Goal: Transaction & Acquisition: Purchase product/service

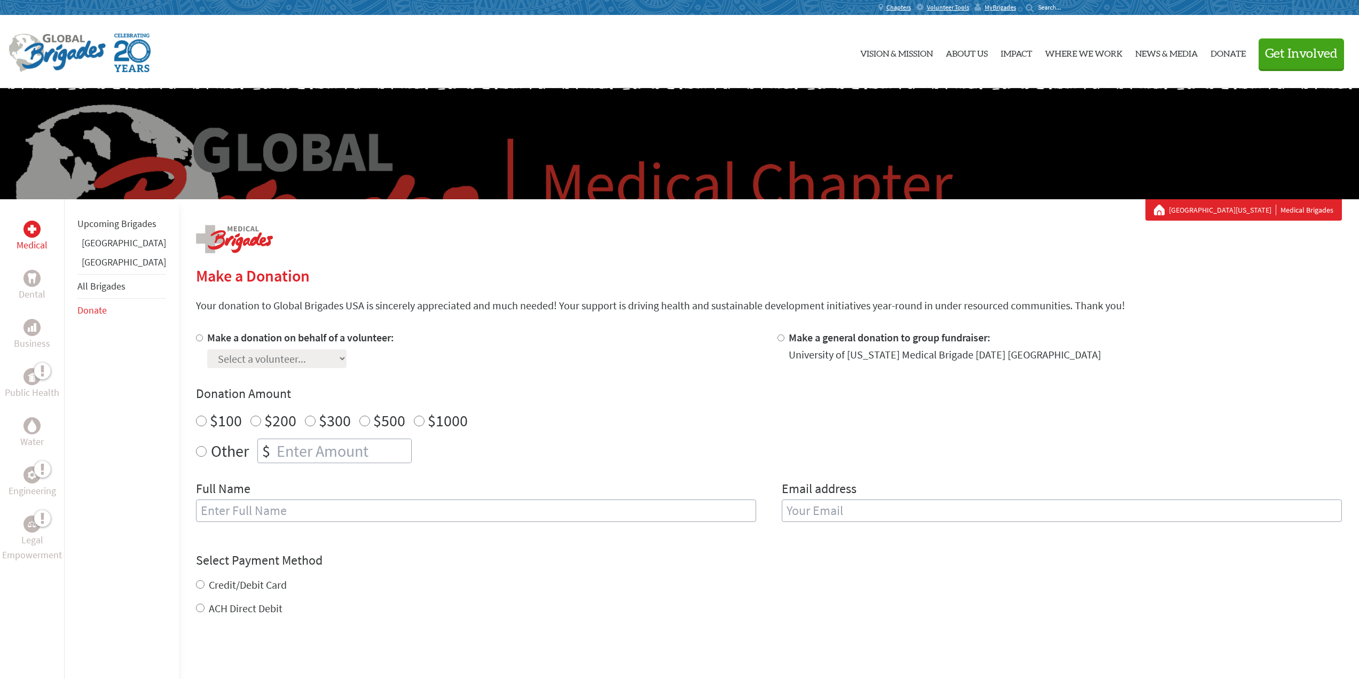
click at [207, 339] on label "Make a donation on behalf of a volunteer:" at bounding box center [300, 337] width 187 height 13
click at [199, 339] on input "Make a donation on behalf of a volunteer:" at bounding box center [199, 337] width 7 height 7
radio input "true"
click at [256, 365] on select "Select a volunteer... Adam Jordan Bella Finta Brigitte McNulty Caitlin Bossle C…" at bounding box center [276, 358] width 139 height 19
click at [628, 394] on h4 "Donation Amount" at bounding box center [769, 393] width 1146 height 17
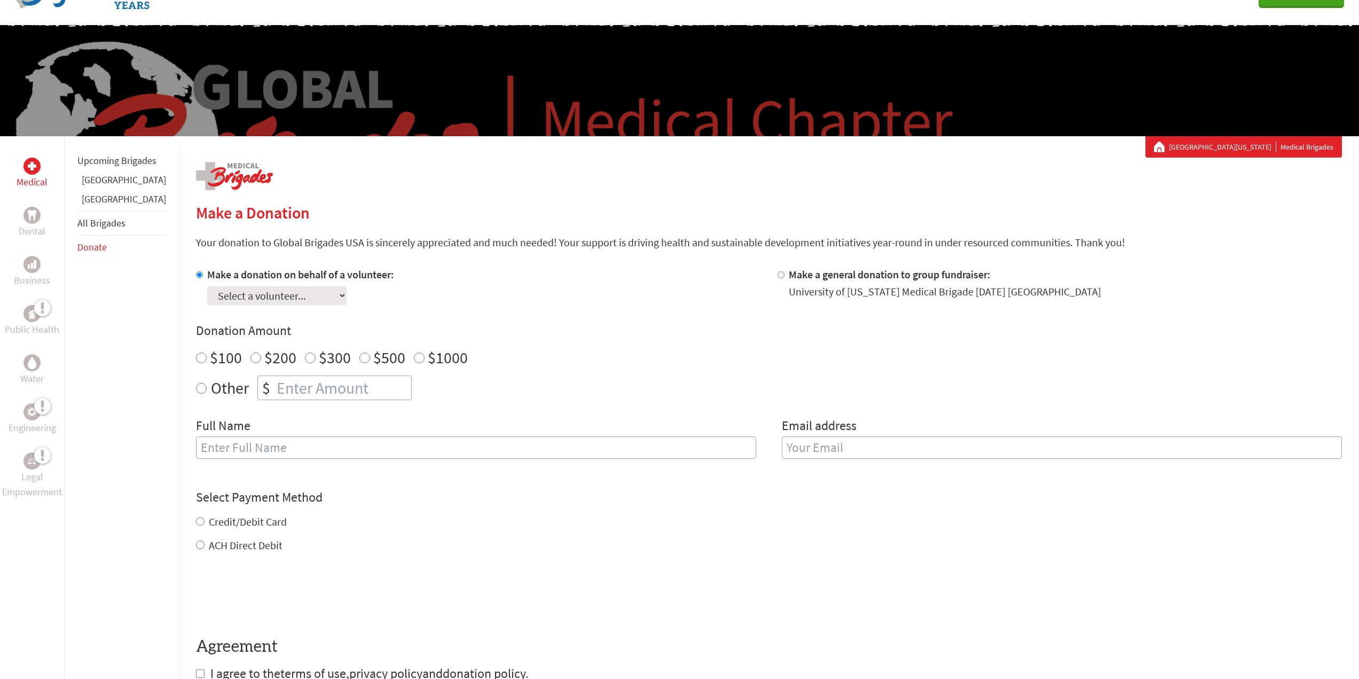
scroll to position [53, 0]
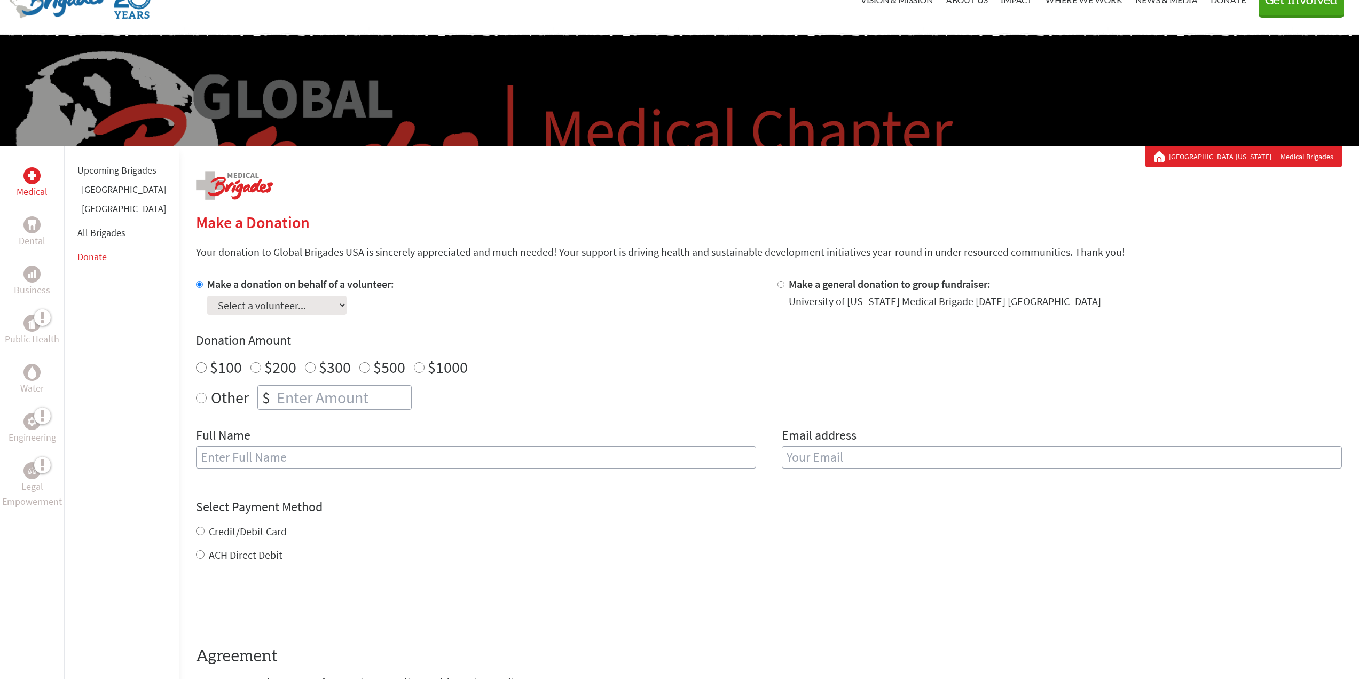
click at [106, 195] on link "[GEOGRAPHIC_DATA]" at bounding box center [124, 189] width 84 height 12
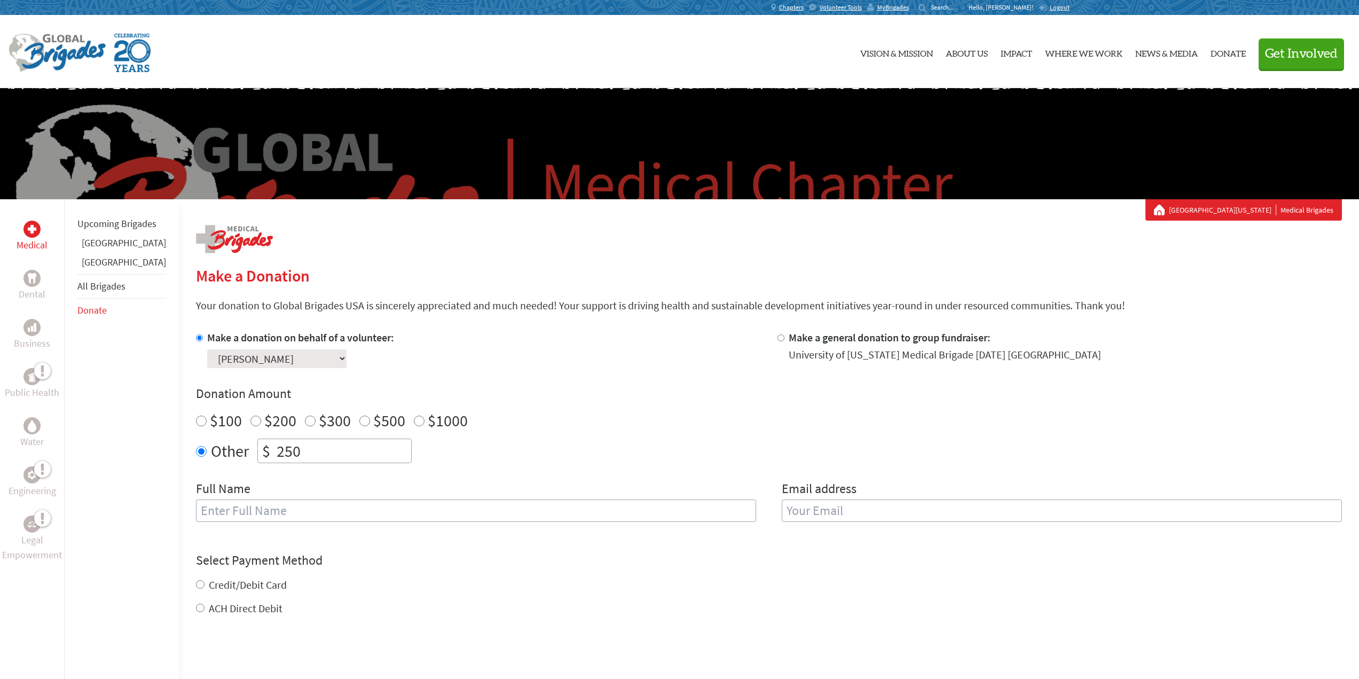
drag, startPoint x: 292, startPoint y: 447, endPoint x: 176, endPoint y: 438, distance: 116.2
click at [176, 438] on div "Medical Dental Business Public Health Water Engineering Legal Empowerment Upcom…" at bounding box center [679, 538] width 1359 height 679
type input "1870"
click at [234, 520] on input "text" at bounding box center [476, 510] width 560 height 22
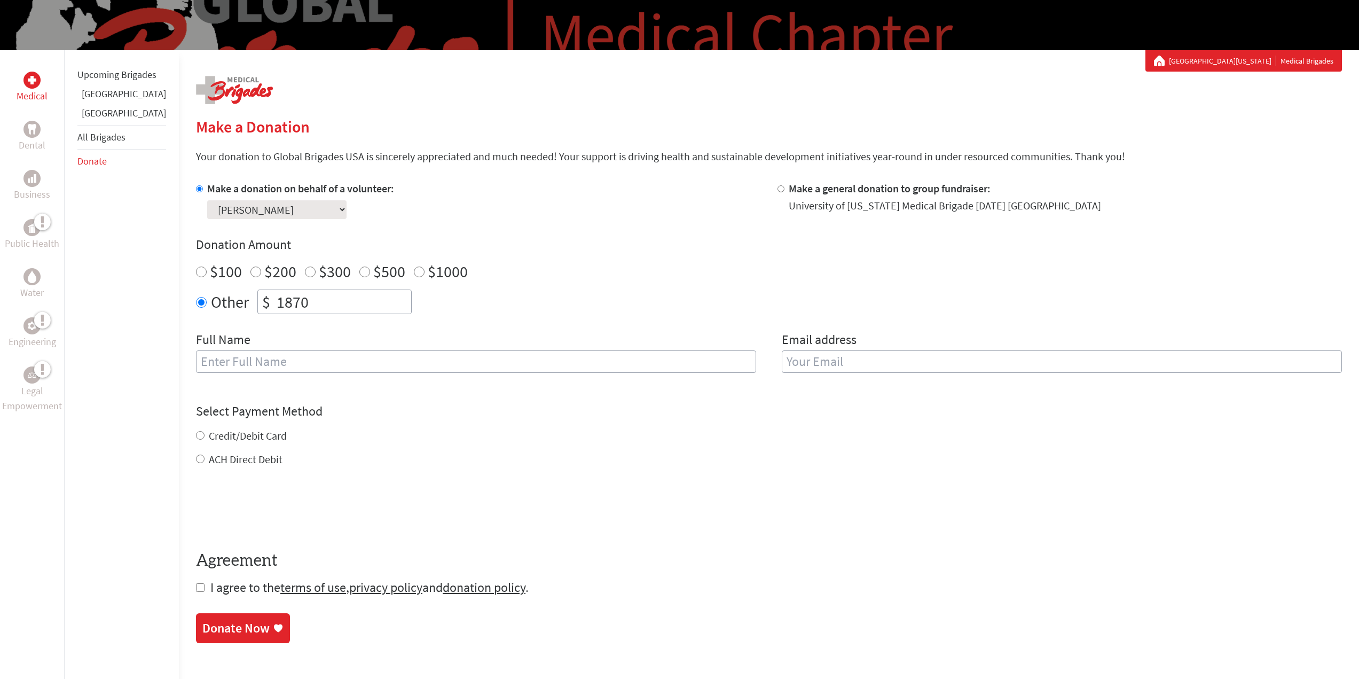
scroll to position [160, 0]
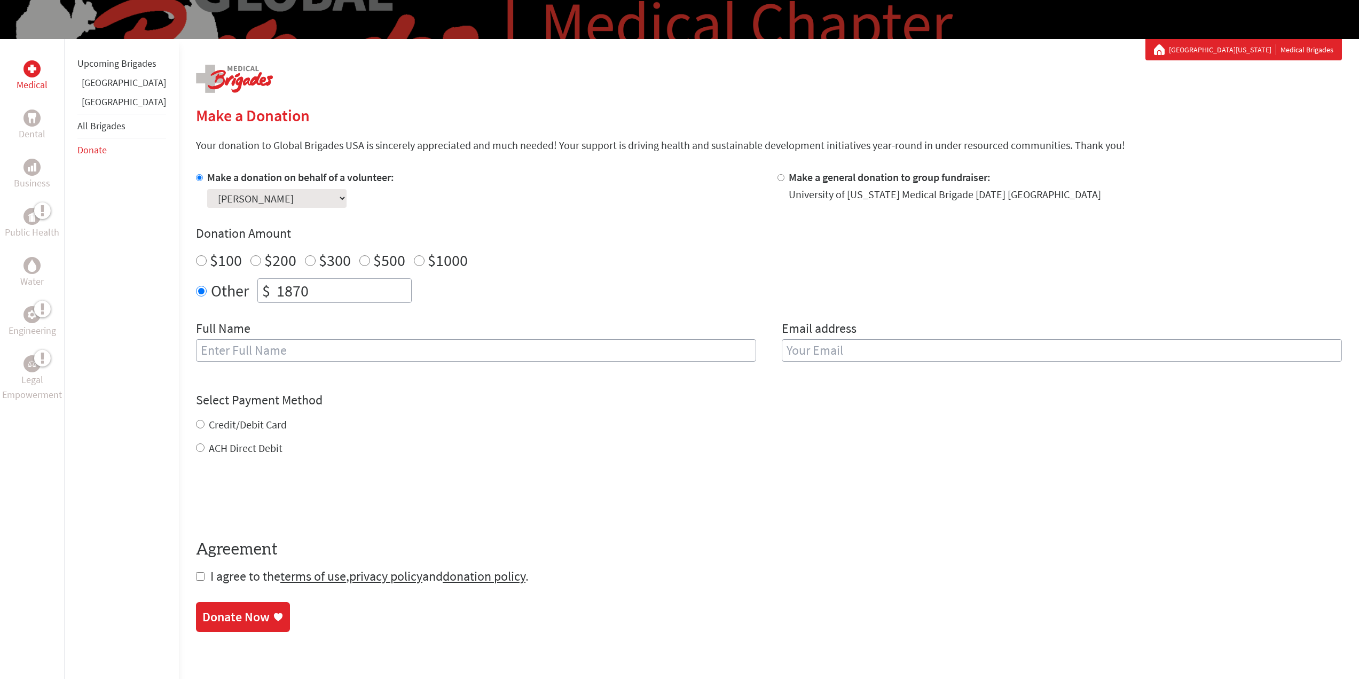
click at [240, 354] on input "text" at bounding box center [476, 350] width 560 height 22
type input "[PERSON_NAME]"
type input "[PERSON_NAME][EMAIL_ADDRESS][DOMAIN_NAME]"
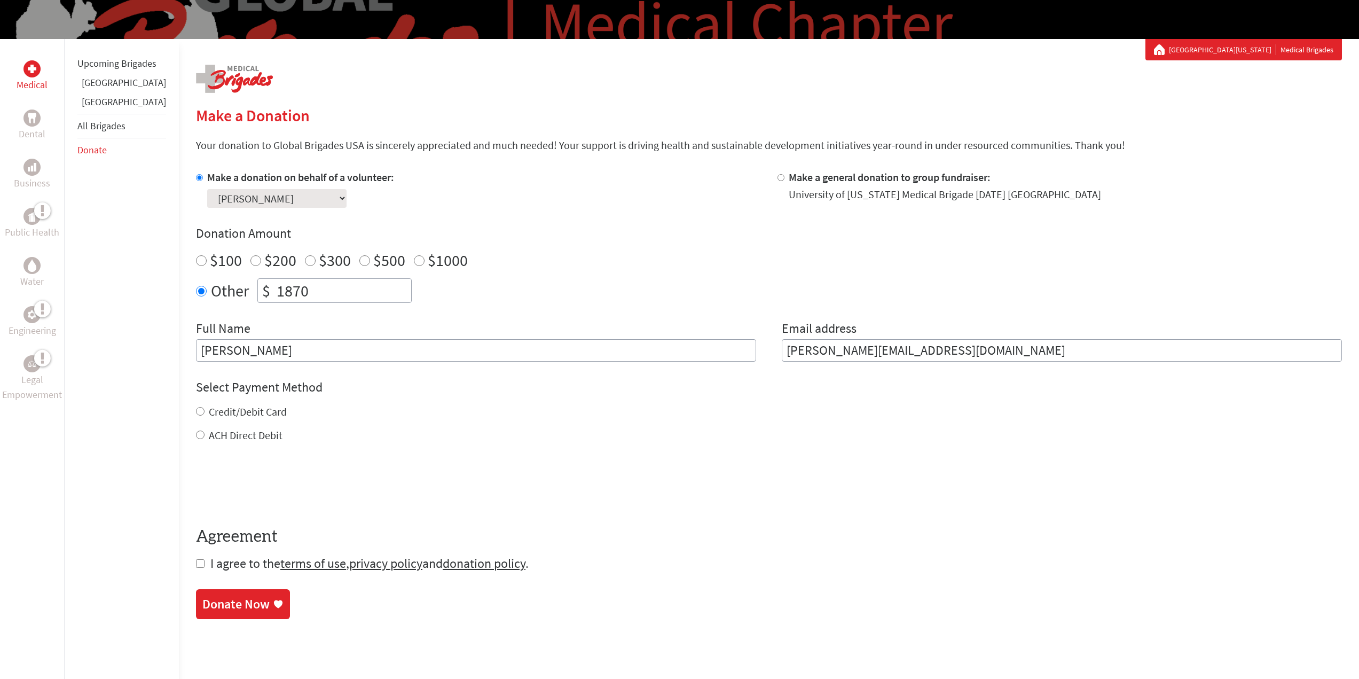
click at [196, 449] on form "Make a donation on behalf of a volunteer: Select a volunteer... [PERSON_NAME] […" at bounding box center [769, 371] width 1146 height 402
click at [196, 435] on input "ACH Direct Debit" at bounding box center [200, 434] width 9 height 9
radio input "true"
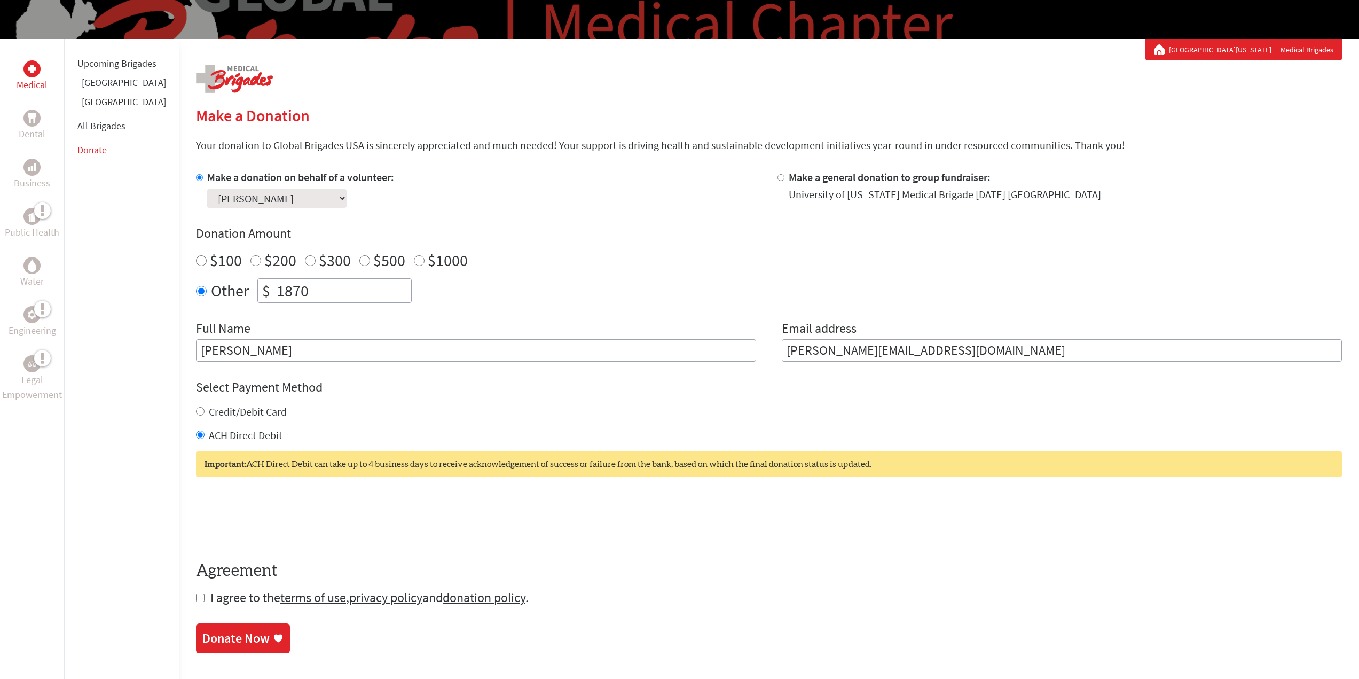
click at [196, 411] on input "Credit/Debit Card" at bounding box center [200, 411] width 9 height 9
radio input "true"
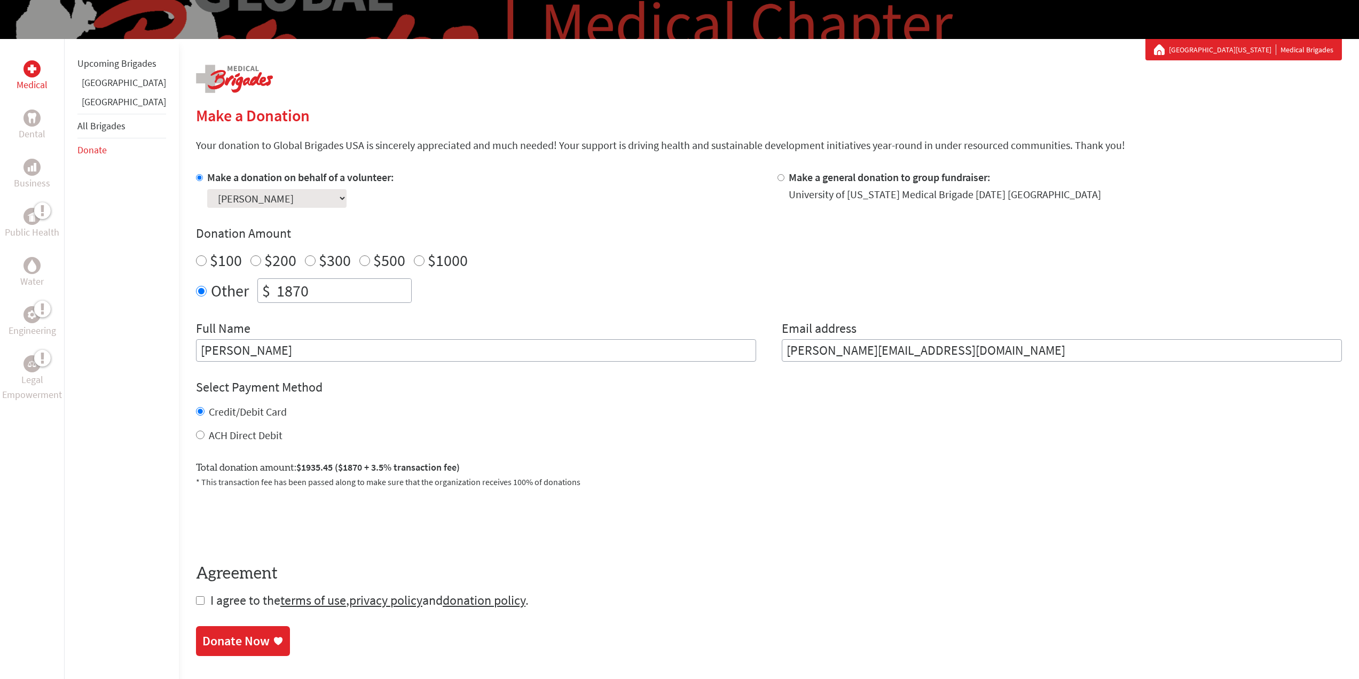
click at [196, 433] on input "ACH Direct Debit" at bounding box center [200, 434] width 9 height 9
radio input "true"
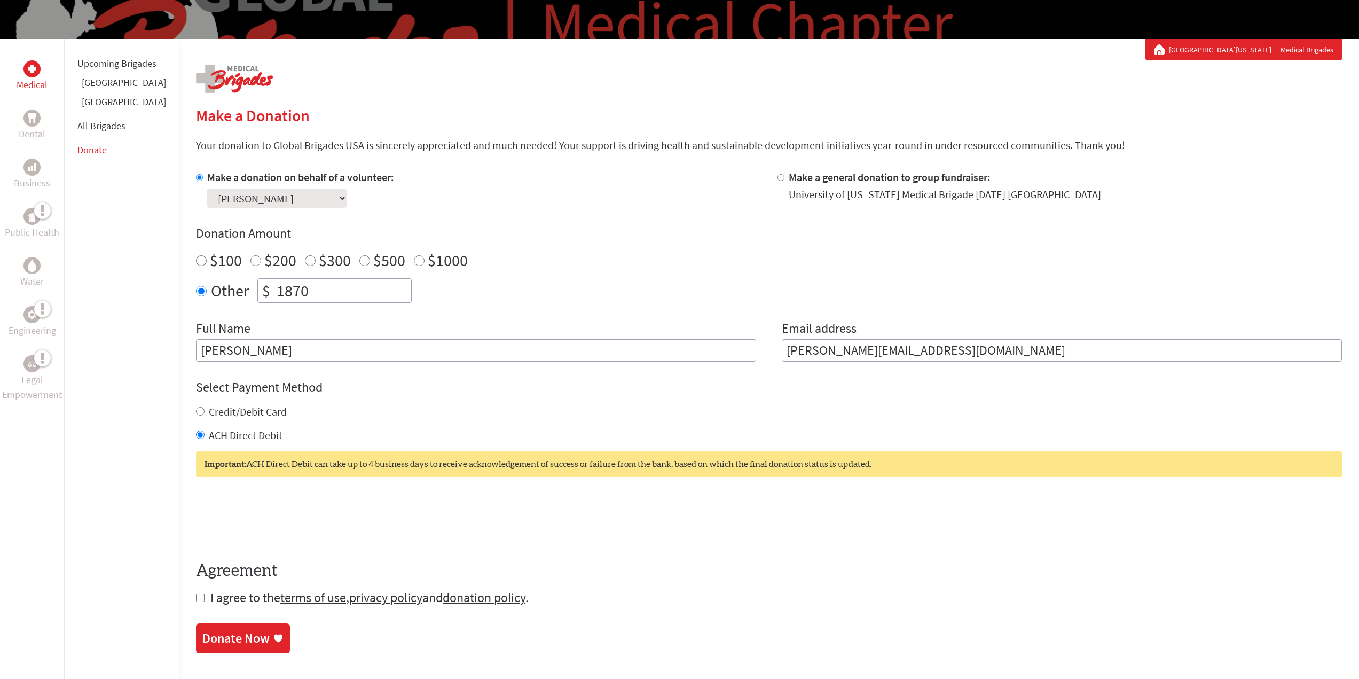
click at [196, 598] on input "checkbox" at bounding box center [200, 597] width 9 height 9
checkbox input "true"
click at [216, 637] on div "Donate Now" at bounding box center [235, 638] width 67 height 17
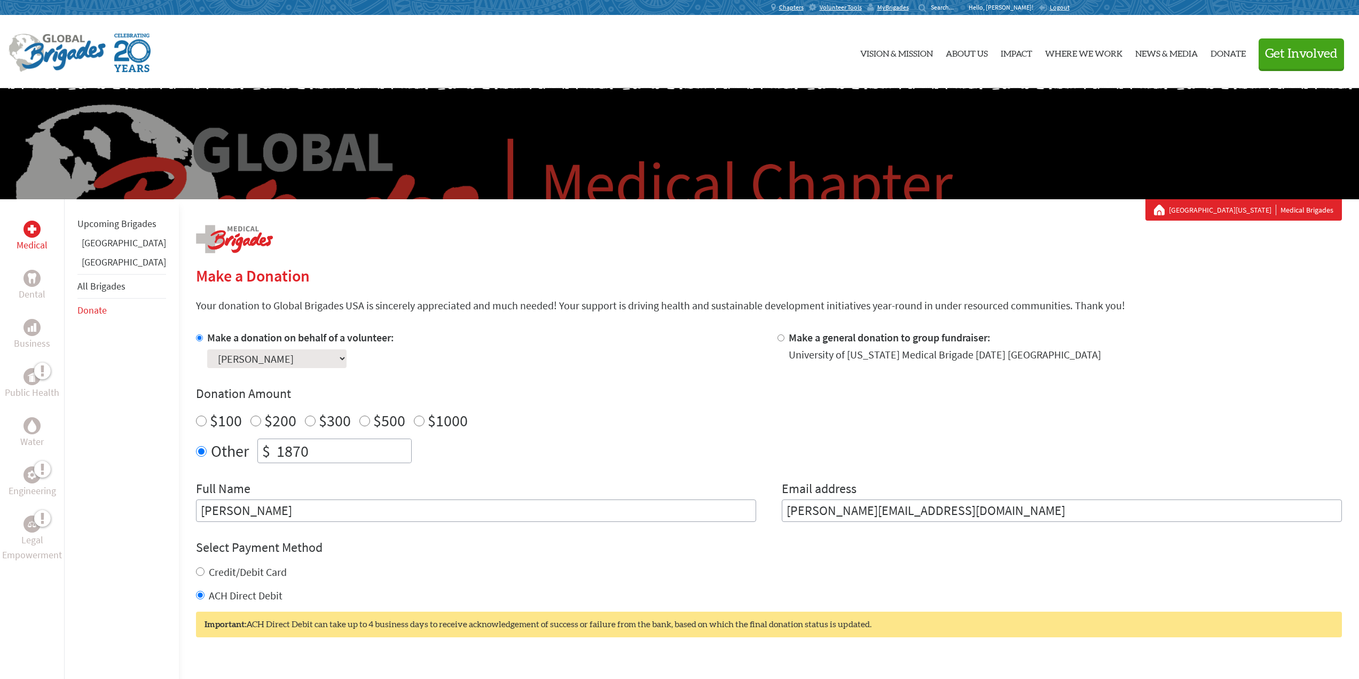
scroll to position [37, 0]
